Goal: Transaction & Acquisition: Obtain resource

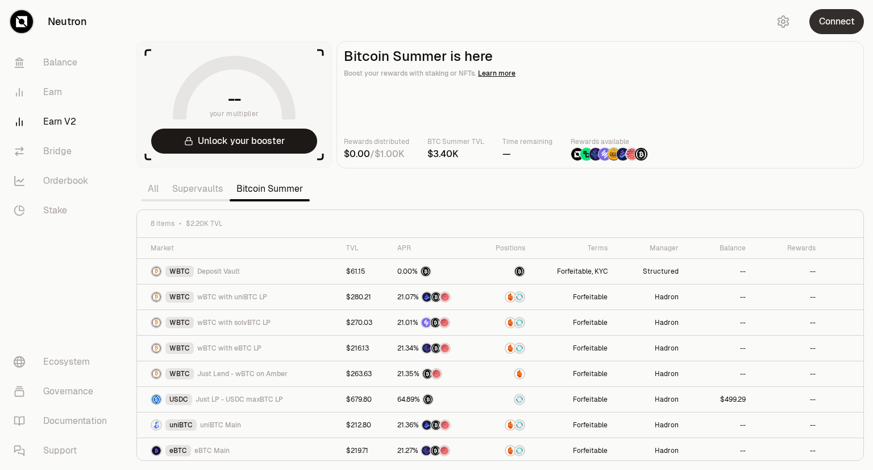
click at [820, 22] on button "Connect" at bounding box center [837, 21] width 55 height 25
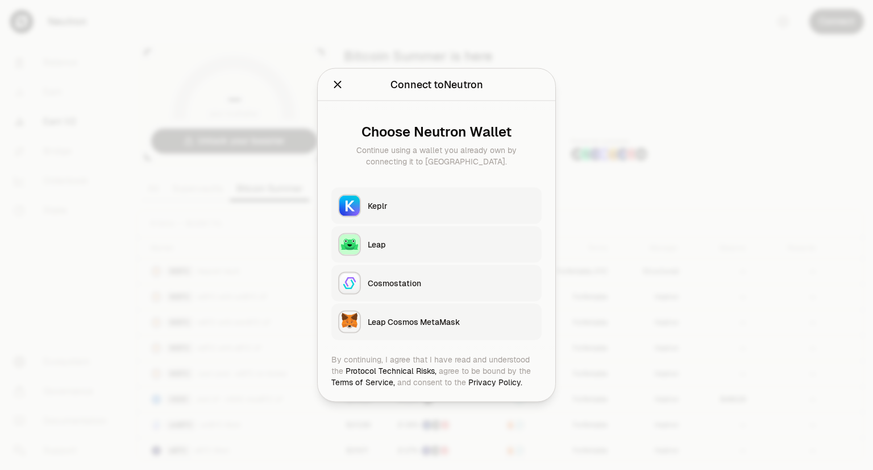
click at [393, 205] on div "Keplr" at bounding box center [451, 205] width 167 height 11
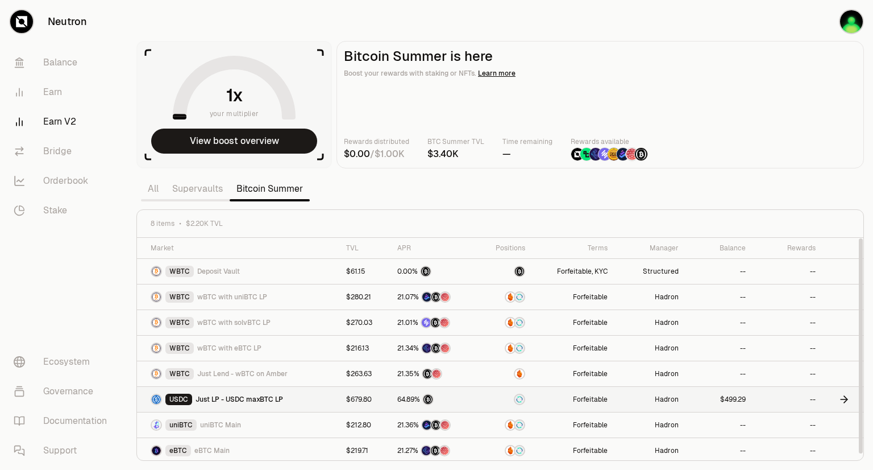
click at [783, 398] on td "--" at bounding box center [788, 400] width 70 height 26
click at [273, 404] on td "USDC Just LP - USDC maxBTC LP" at bounding box center [238, 400] width 202 height 26
click at [463, 372] on div "21.35%" at bounding box center [433, 373] width 73 height 11
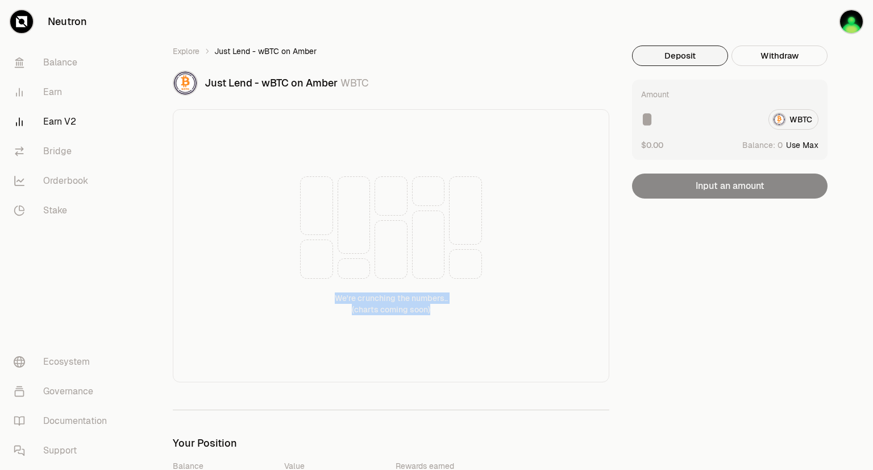
drag, startPoint x: 463, startPoint y: 372, endPoint x: 432, endPoint y: 271, distance: 105.9
click at [432, 271] on div "We're crunching the numbers.. (charts coming soon)" at bounding box center [391, 245] width 437 height 273
click at [794, 142] on button "Use Max" at bounding box center [802, 144] width 32 height 11
type input "*"
click at [853, 23] on img "button" at bounding box center [851, 21] width 23 height 23
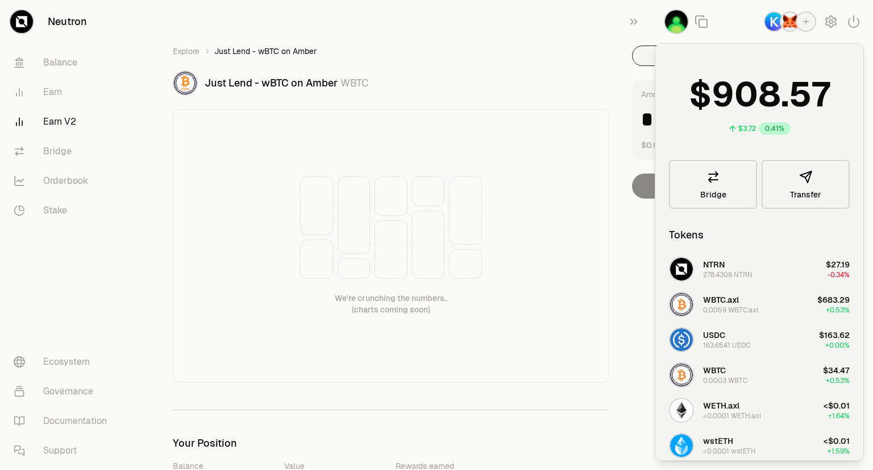
click at [720, 378] on div "0.0003 WBTC" at bounding box center [725, 380] width 44 height 9
click at [673, 379] on img "button" at bounding box center [681, 374] width 23 height 23
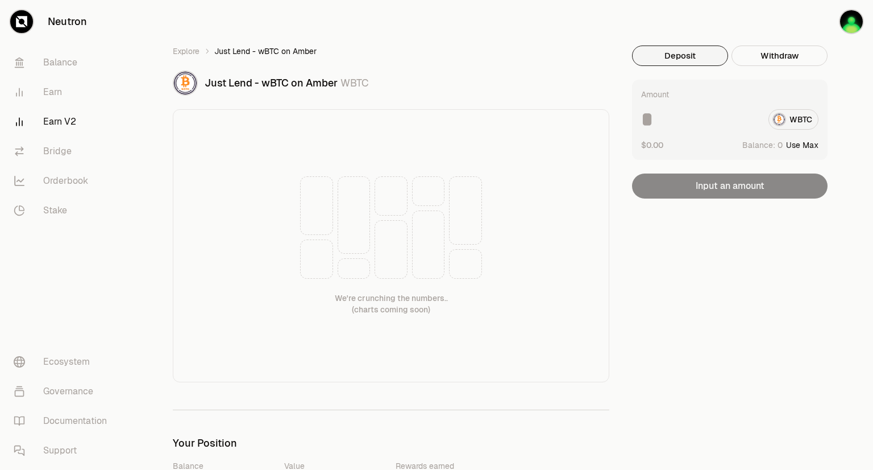
click at [790, 147] on button "Use Max" at bounding box center [802, 144] width 32 height 11
click at [794, 117] on div "* WBTC" at bounding box center [729, 119] width 177 height 20
click at [666, 125] on input "*" at bounding box center [700, 119] width 118 height 20
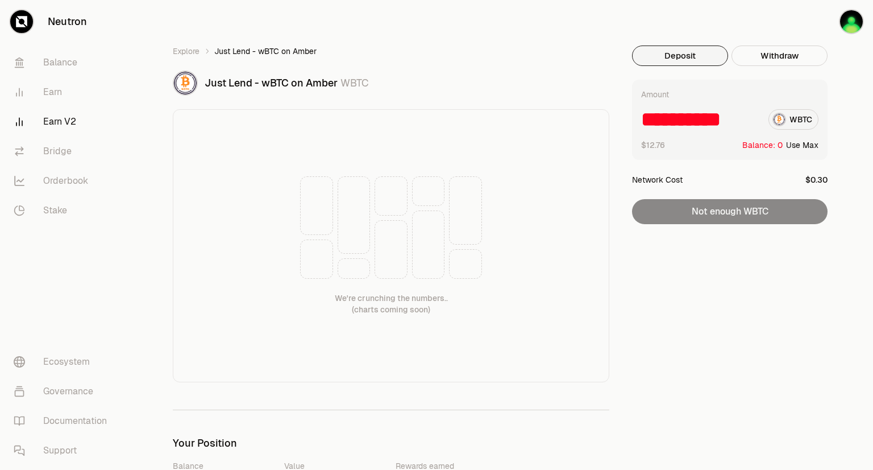
type input "**********"
click at [57, 124] on link "Earn V2" at bounding box center [64, 122] width 118 height 30
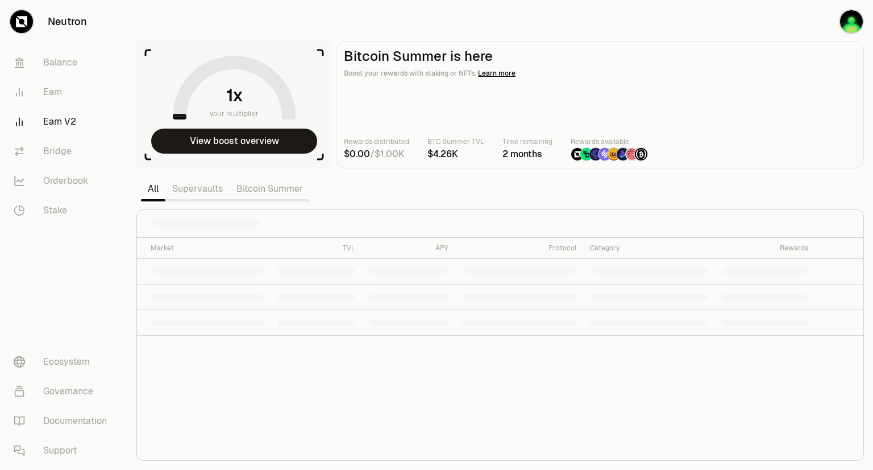
click at [259, 181] on link "Bitcoin Summer" at bounding box center [270, 188] width 80 height 23
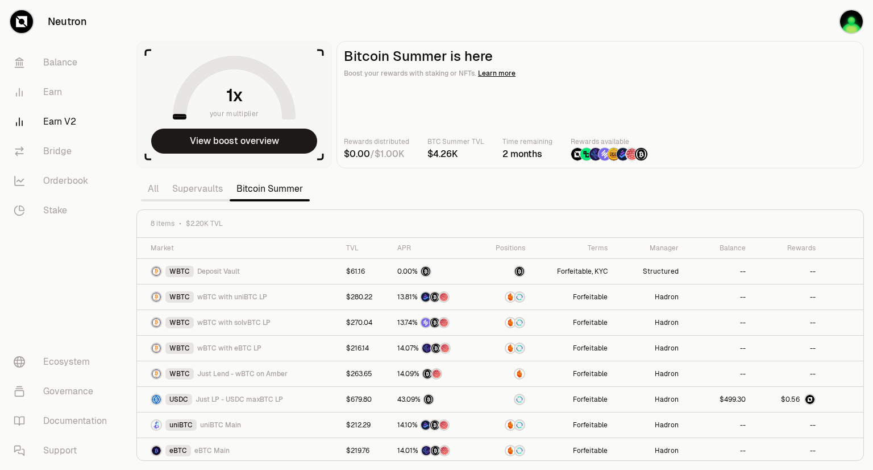
click at [389, 167] on main "Bitcoin Summer is here Boost your rewards with staking or NFTs. Learn more Rewa…" at bounding box center [601, 104] width 528 height 127
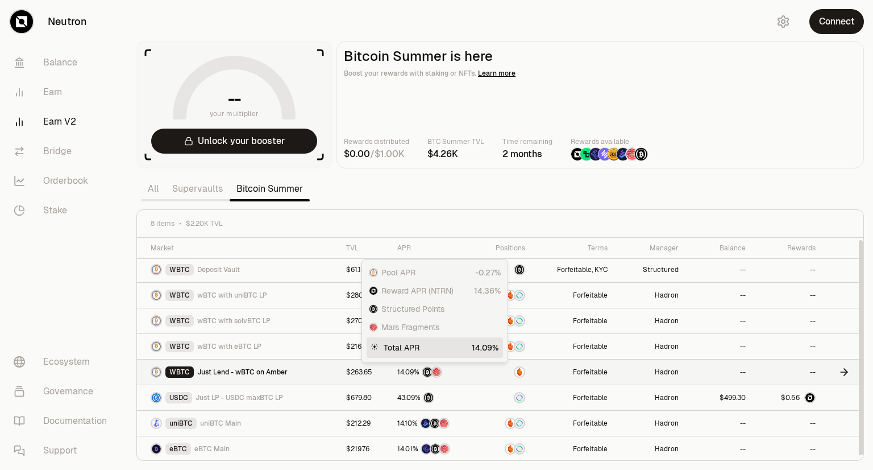
click at [420, 369] on span "14.09%" at bounding box center [408, 371] width 22 height 9
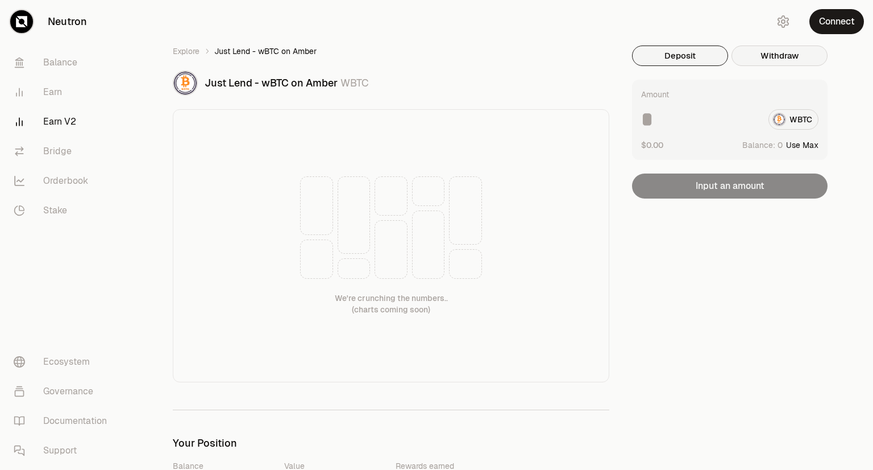
click at [758, 56] on button "Withdraw" at bounding box center [780, 55] width 96 height 20
click at [710, 49] on button "Deposit" at bounding box center [680, 55] width 96 height 20
click at [780, 115] on div "WBTC" at bounding box center [729, 119] width 177 height 20
click at [748, 184] on div "Amount WBTC $0.00 Balance: Use Max Input an amount" at bounding box center [730, 139] width 196 height 119
click at [826, 17] on button "Connect" at bounding box center [837, 21] width 55 height 25
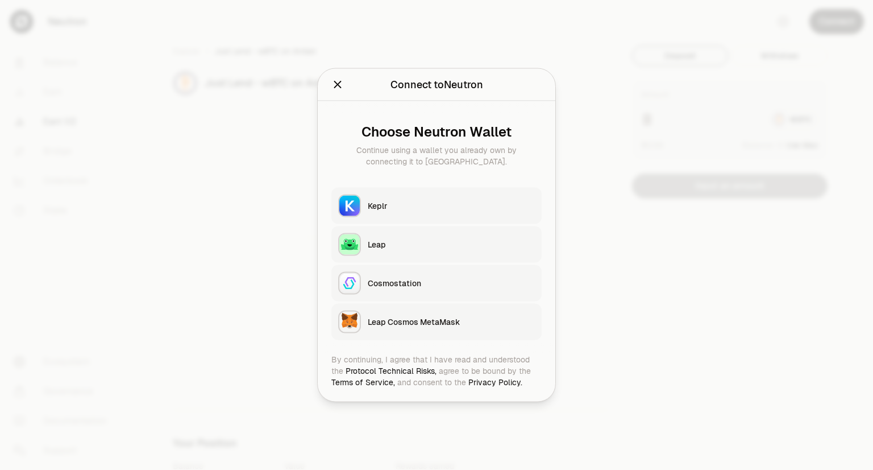
click at [388, 205] on div "Keplr" at bounding box center [451, 205] width 167 height 11
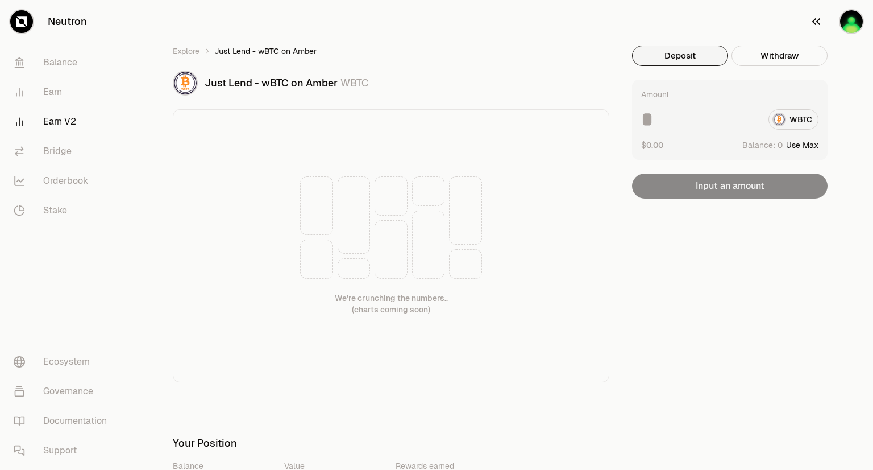
click at [851, 26] on img "button" at bounding box center [851, 21] width 23 height 23
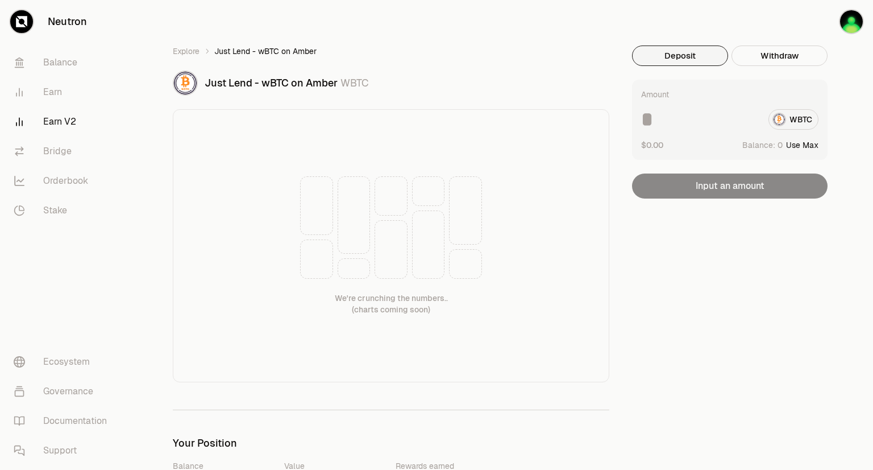
click at [782, 119] on div "WBTC" at bounding box center [729, 119] width 177 height 20
click at [794, 152] on div "Amount WBTC $0.00 Balance: Use Max" at bounding box center [730, 120] width 196 height 80
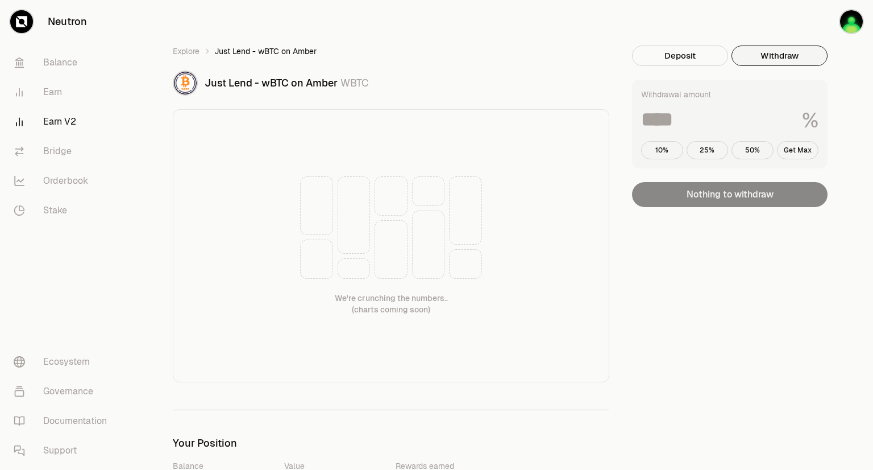
click at [764, 61] on button "Withdraw" at bounding box center [780, 55] width 96 height 20
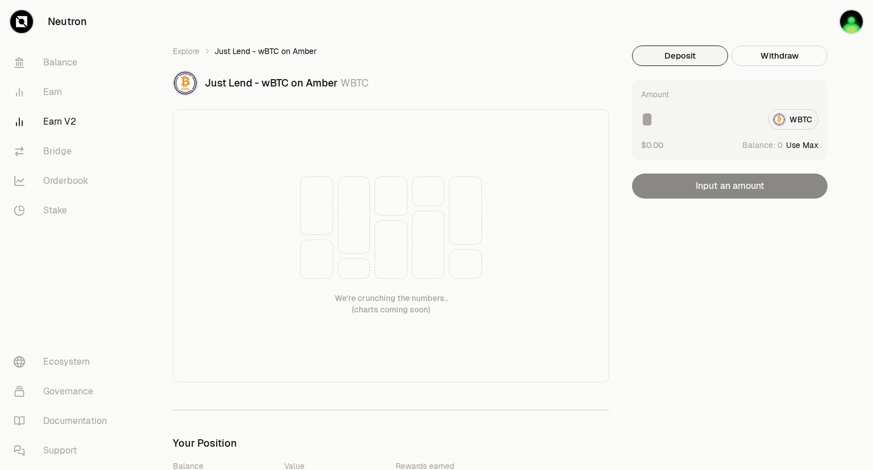
click at [706, 57] on button "Deposit" at bounding box center [680, 55] width 96 height 20
click at [845, 23] on img "button" at bounding box center [851, 21] width 23 height 23
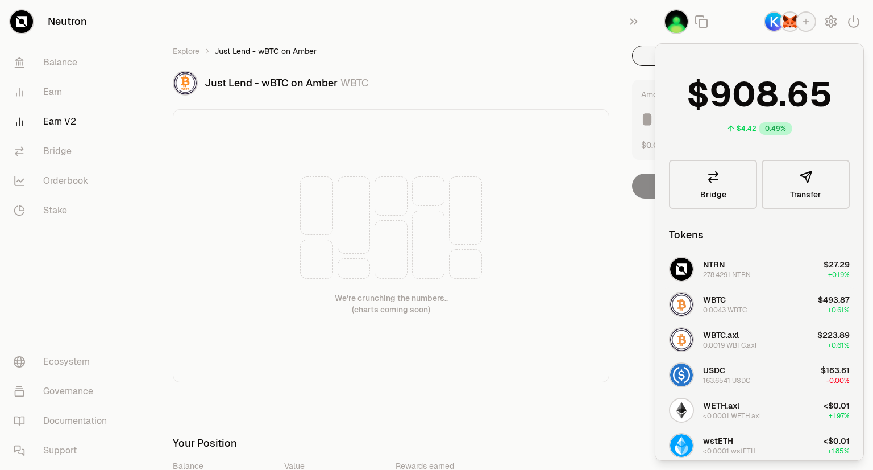
click at [714, 308] on div "0.0043 WBTC" at bounding box center [725, 309] width 44 height 9
click at [196, 49] on link "Explore" at bounding box center [186, 50] width 27 height 11
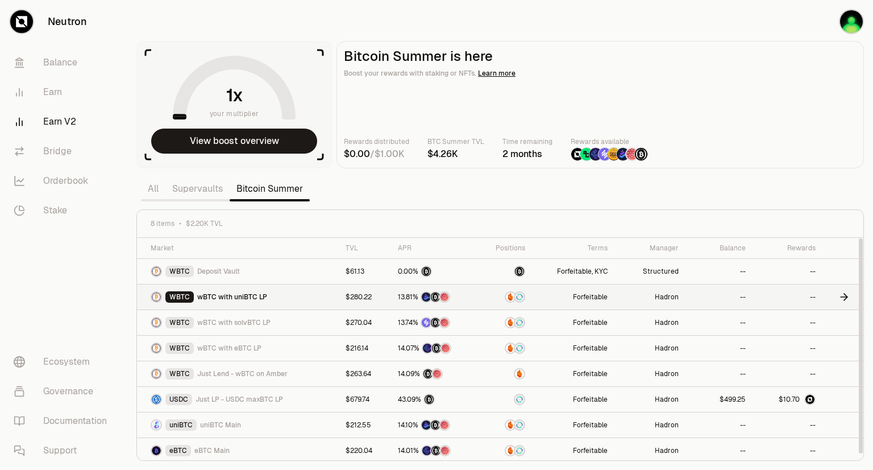
click at [521, 296] on img at bounding box center [519, 296] width 9 height 9
click at [579, 271] on link "Forfeitable , KYC" at bounding box center [582, 271] width 51 height 9
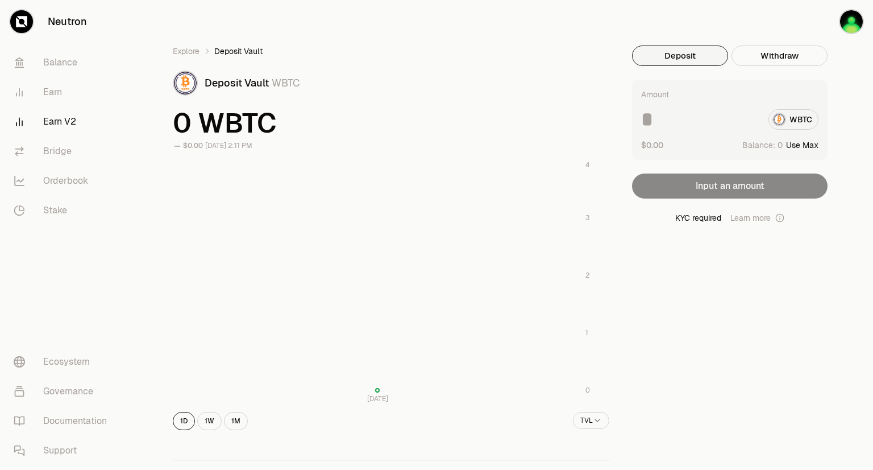
click at [793, 153] on div "Amount WBTC $0.00 Balance: Use Max" at bounding box center [730, 120] width 196 height 80
click at [794, 144] on button "Use Max" at bounding box center [802, 144] width 32 height 11
click at [795, 124] on div "* WBTC" at bounding box center [729, 119] width 177 height 20
click at [675, 121] on input "*" at bounding box center [700, 119] width 118 height 20
type input "*"
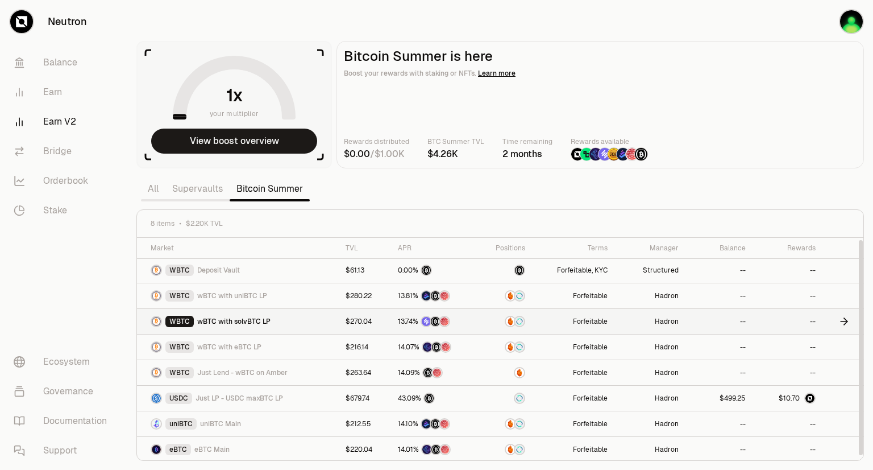
scroll to position [1, 0]
click at [0, 0] on vercel-live-feedback at bounding box center [0, 0] width 0 height 0
click at [643, 356] on td "Hadron" at bounding box center [650, 347] width 71 height 26
click at [561, 349] on td "Forfeitable" at bounding box center [573, 347] width 82 height 26
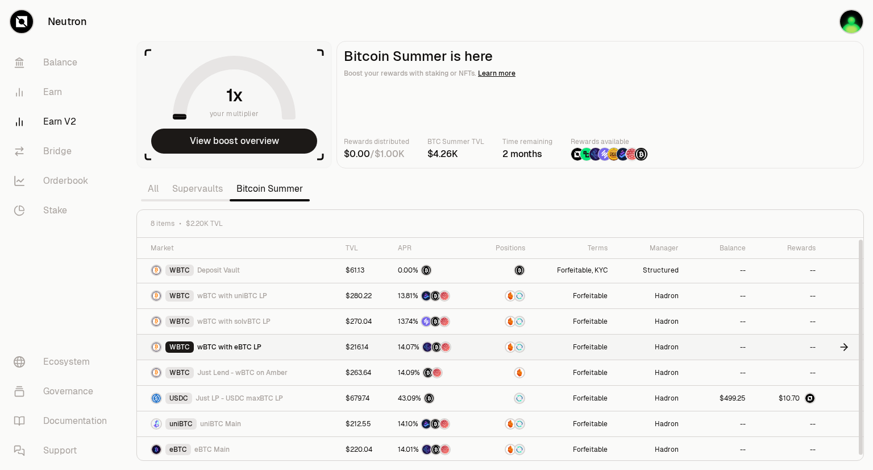
click at [607, 353] on td "Forfeitable" at bounding box center [573, 347] width 82 height 26
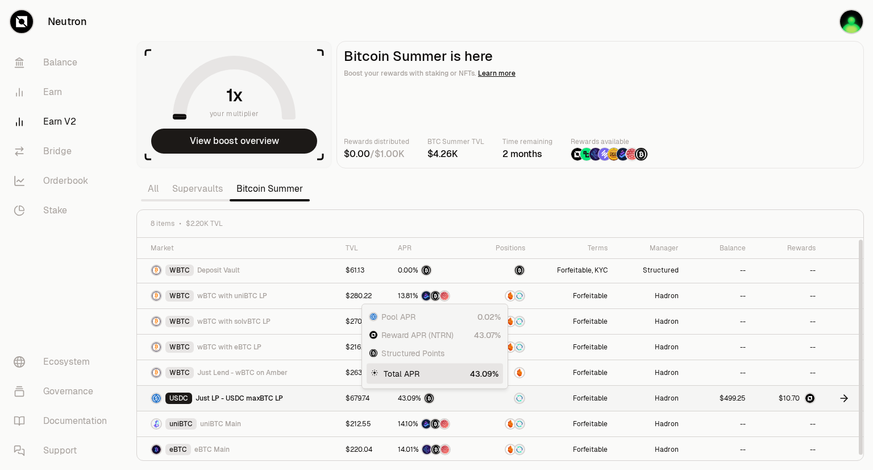
click at [418, 401] on div "43.09%" at bounding box center [434, 397] width 72 height 11
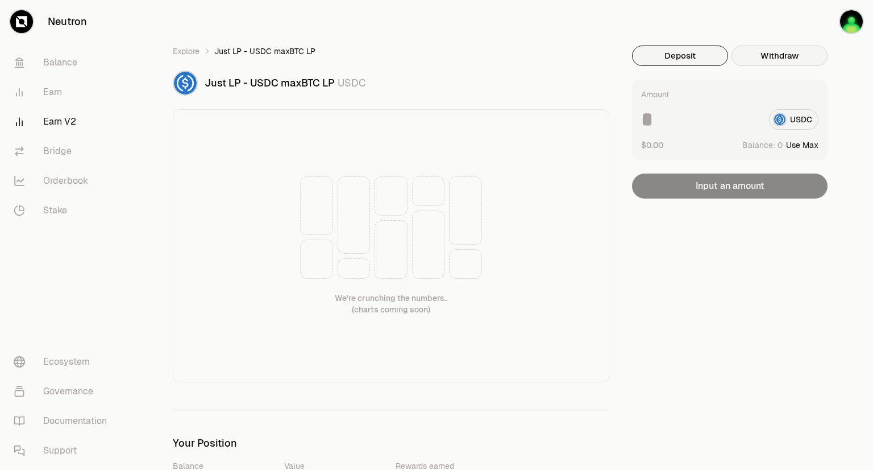
click at [764, 59] on button "Withdraw" at bounding box center [780, 55] width 96 height 20
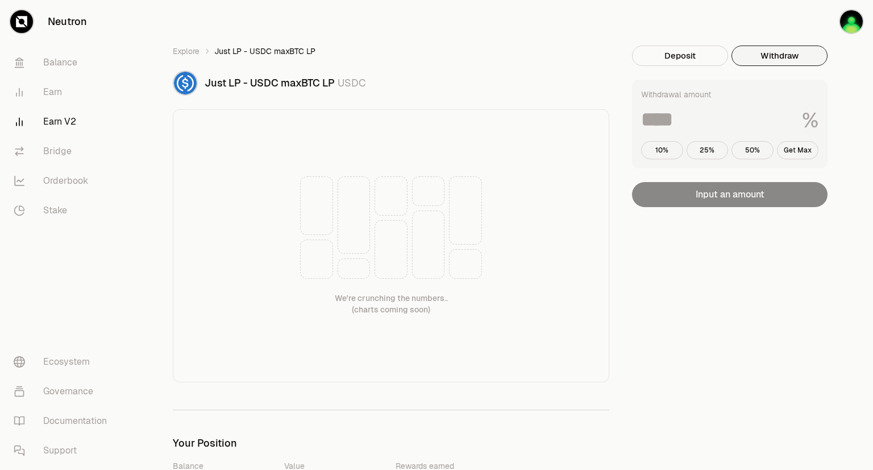
click at [648, 160] on div "Withdrawal amount % 10% 25% 50% Get Max" at bounding box center [730, 124] width 196 height 89
click at [652, 157] on button "10%" at bounding box center [662, 150] width 42 height 18
type input "**"
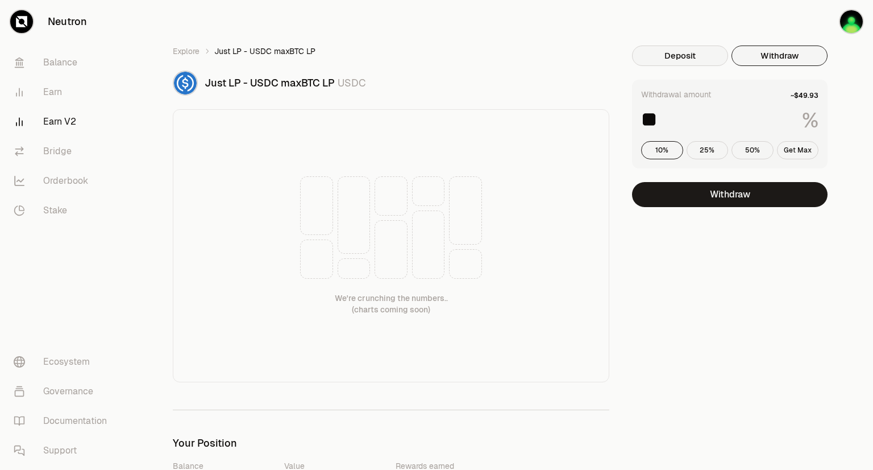
click at [697, 64] on button "Deposit" at bounding box center [680, 55] width 96 height 20
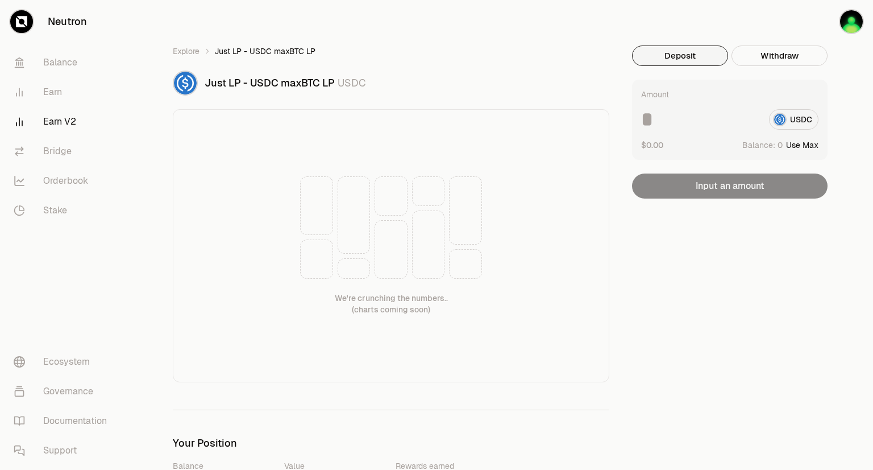
click at [209, 52] on icon "breadcrumb" at bounding box center [207, 51] width 8 height 8
click at [184, 54] on link "Explore" at bounding box center [186, 50] width 27 height 11
